Goal: Transaction & Acquisition: Purchase product/service

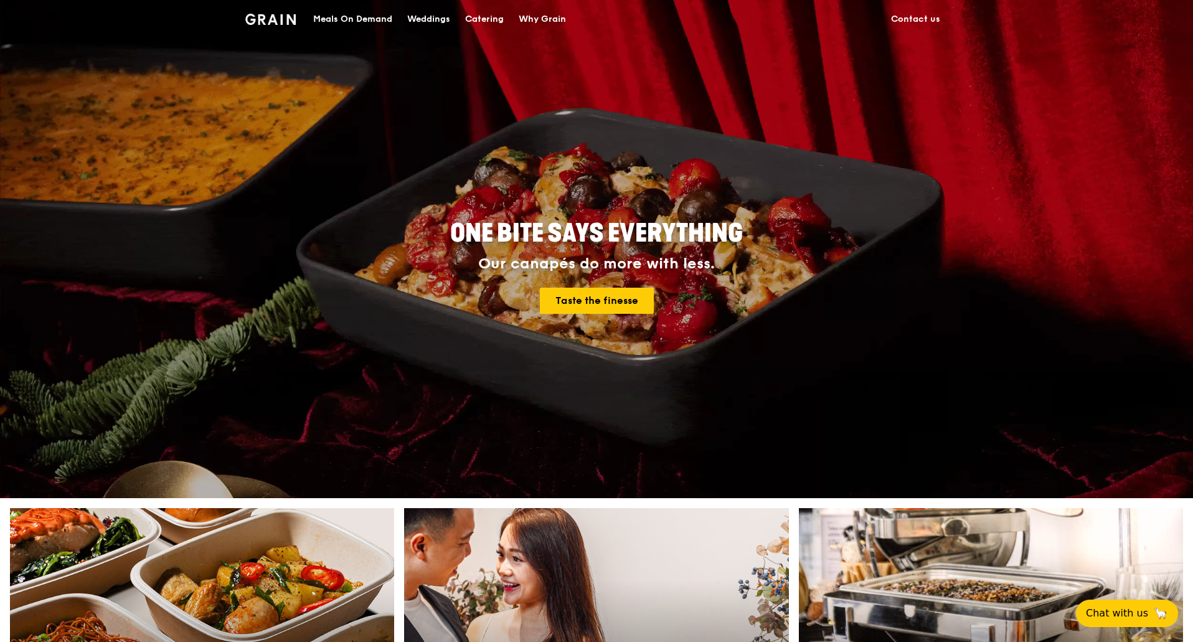
click at [365, 16] on div "Meals On Demand" at bounding box center [352, 19] width 79 height 37
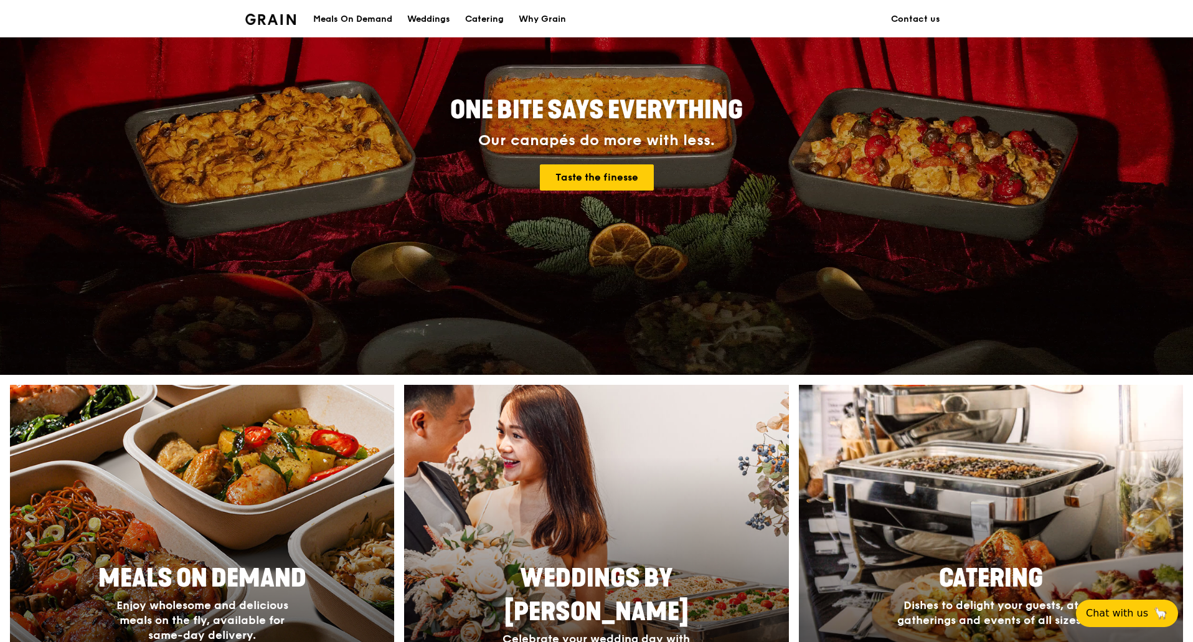
scroll to position [311, 0]
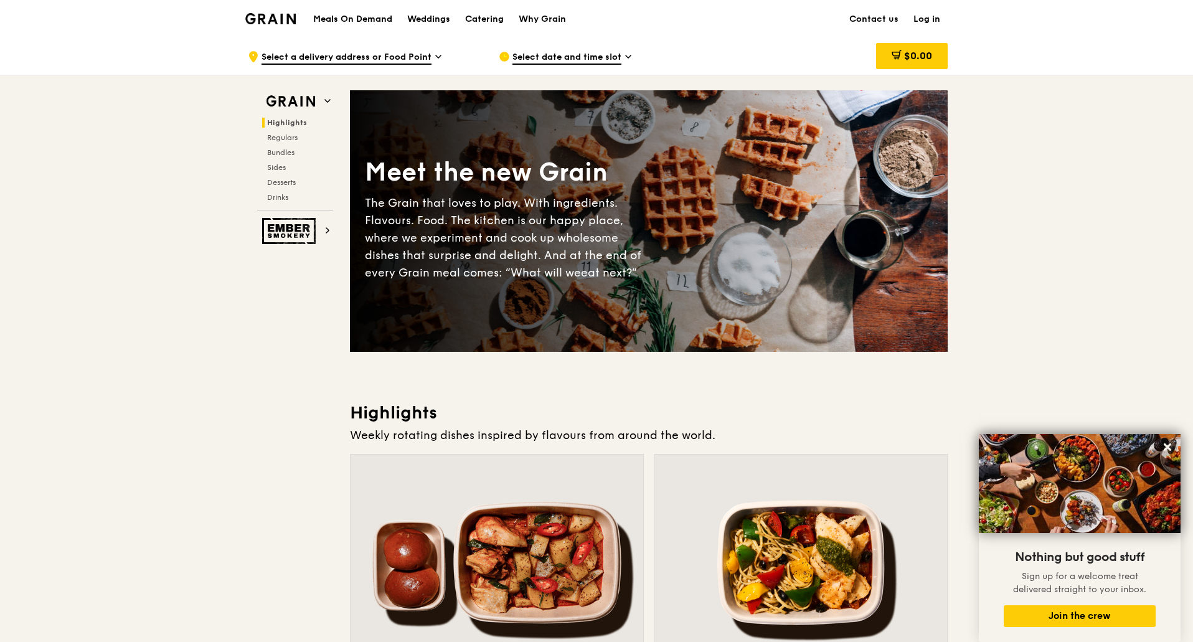
click at [416, 56] on span "Select a delivery address or Food Point" at bounding box center [347, 58] width 170 height 14
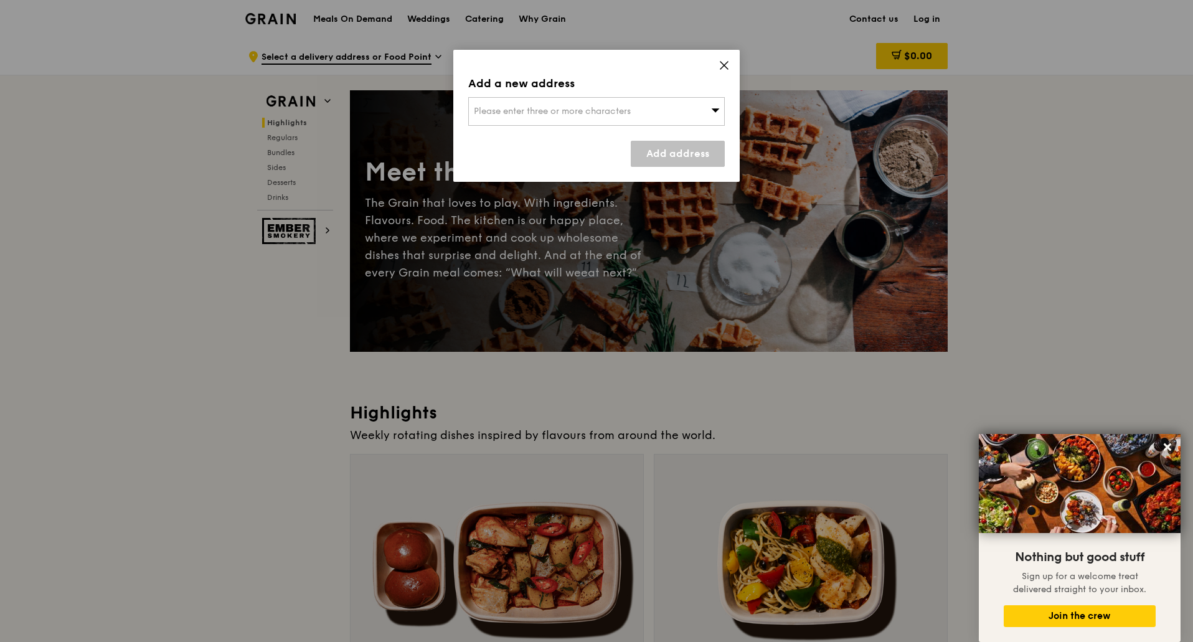
click at [724, 70] on icon at bounding box center [724, 65] width 11 height 11
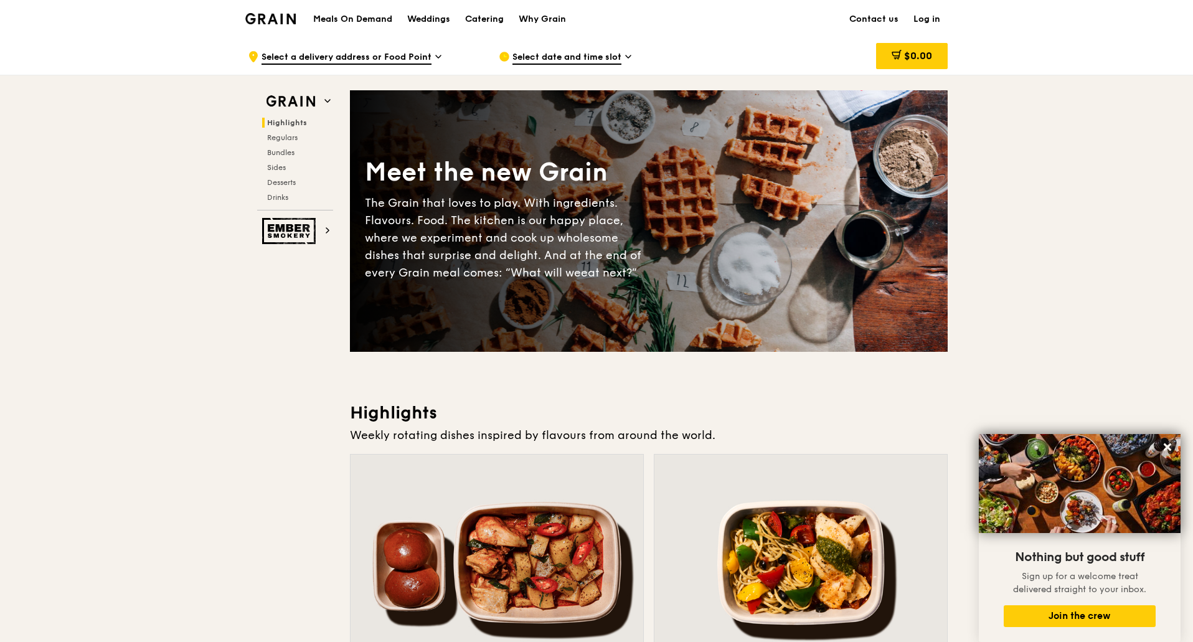
click at [351, 16] on h1 "Meals On Demand" at bounding box center [352, 19] width 79 height 12
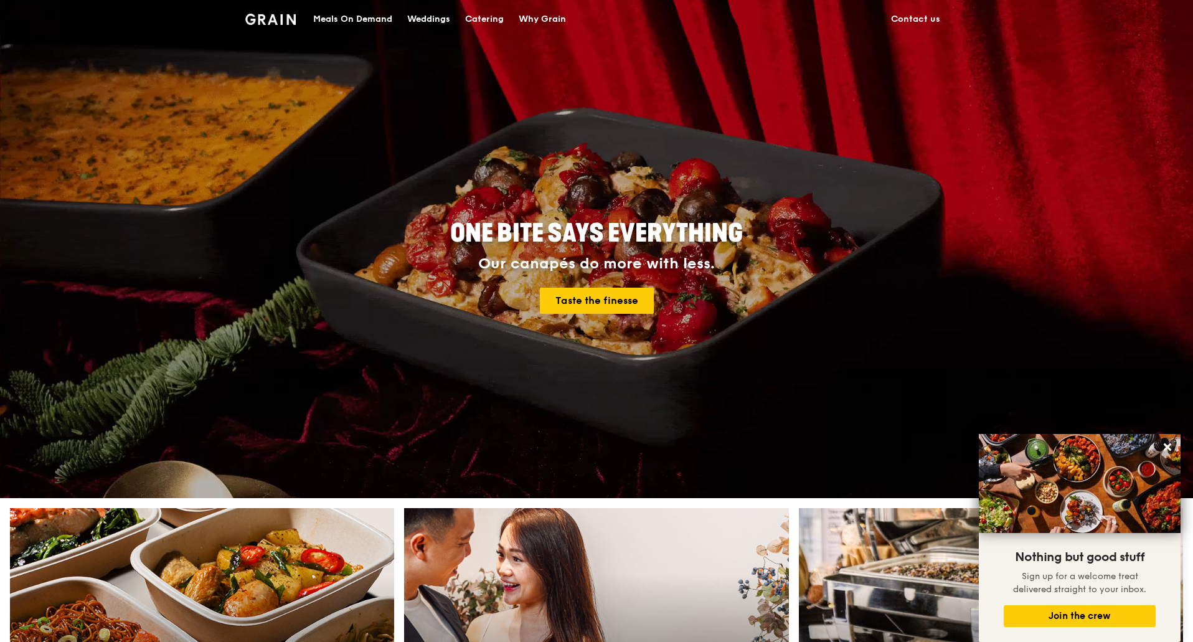
click at [382, 18] on div "Meals On Demand" at bounding box center [352, 19] width 79 height 37
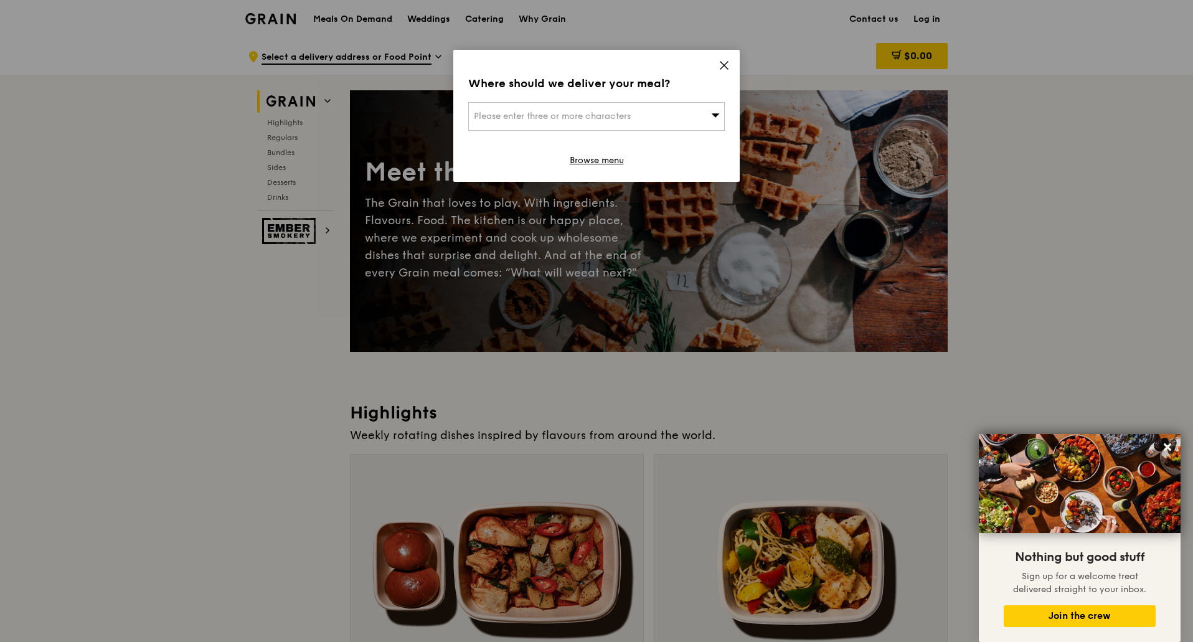
click at [692, 123] on div "Please enter three or more characters" at bounding box center [596, 116] width 257 height 29
click at [723, 65] on icon at bounding box center [724, 65] width 11 height 11
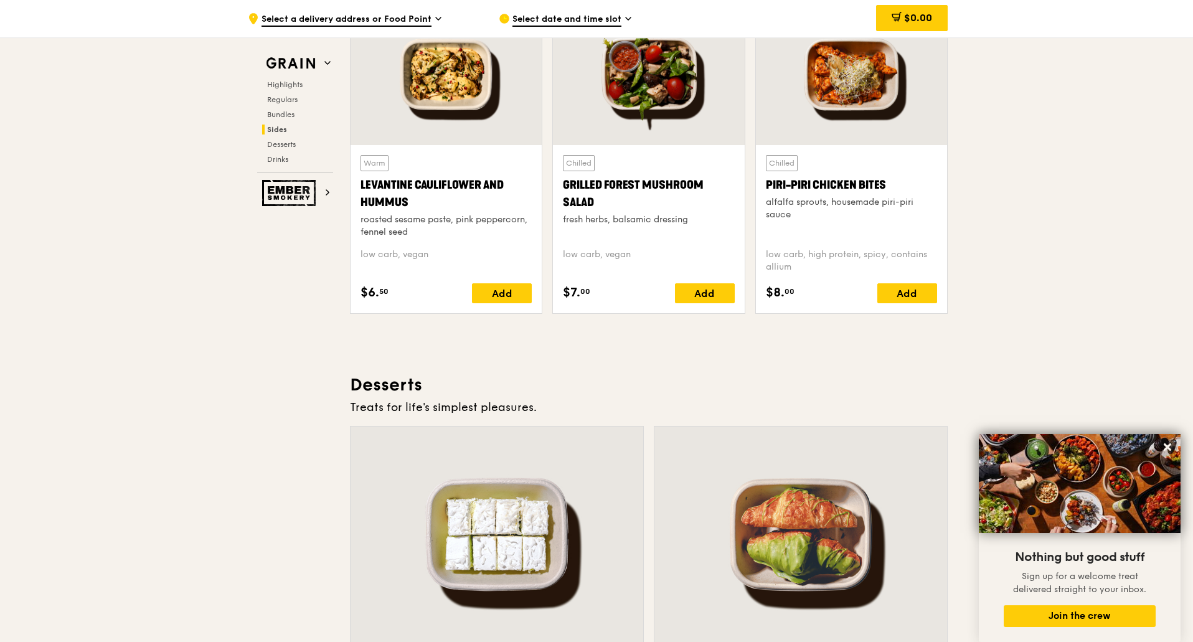
scroll to position [3238, 0]
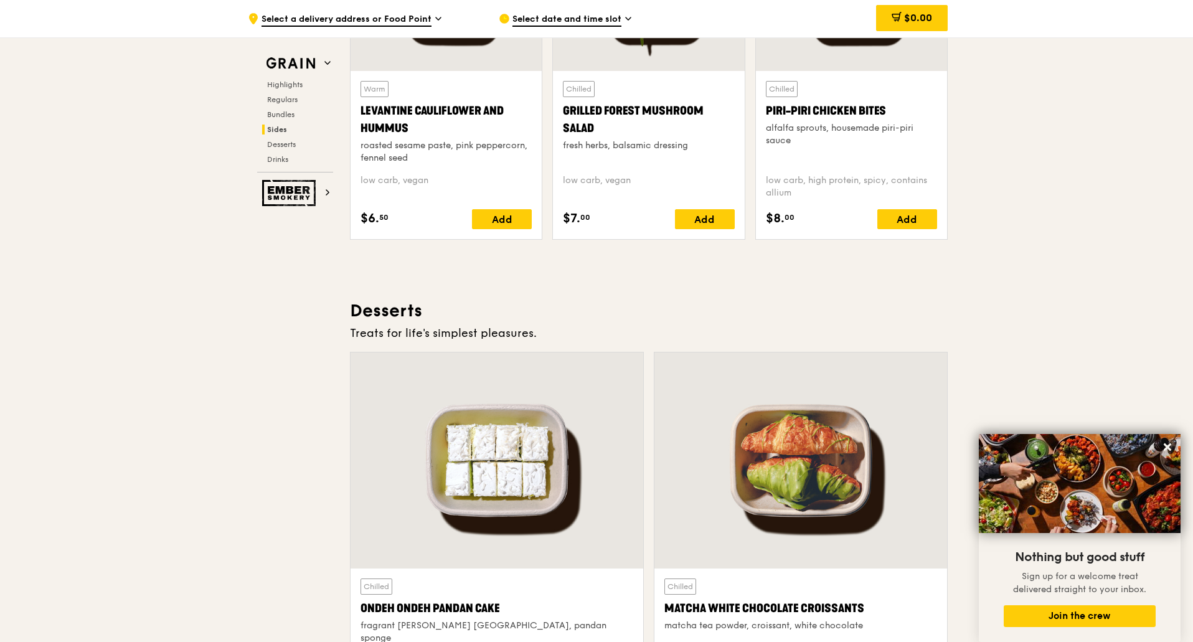
scroll to position [3425, 0]
